Goal: Task Accomplishment & Management: Use online tool/utility

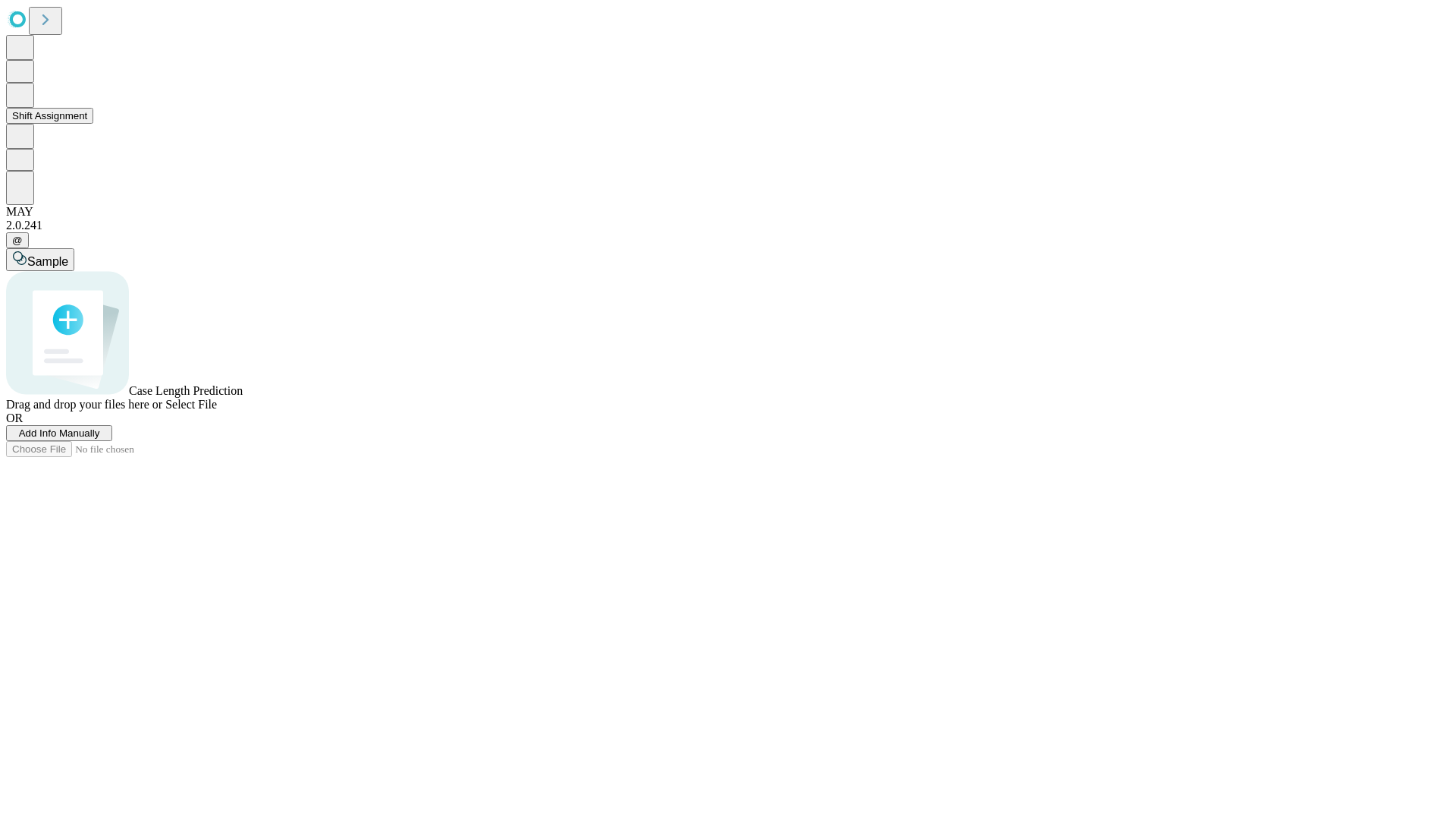
click at [93, 124] on button "Shift Assignment" at bounding box center [50, 115] width 87 height 15
